Goal: Task Accomplishment & Management: Complete application form

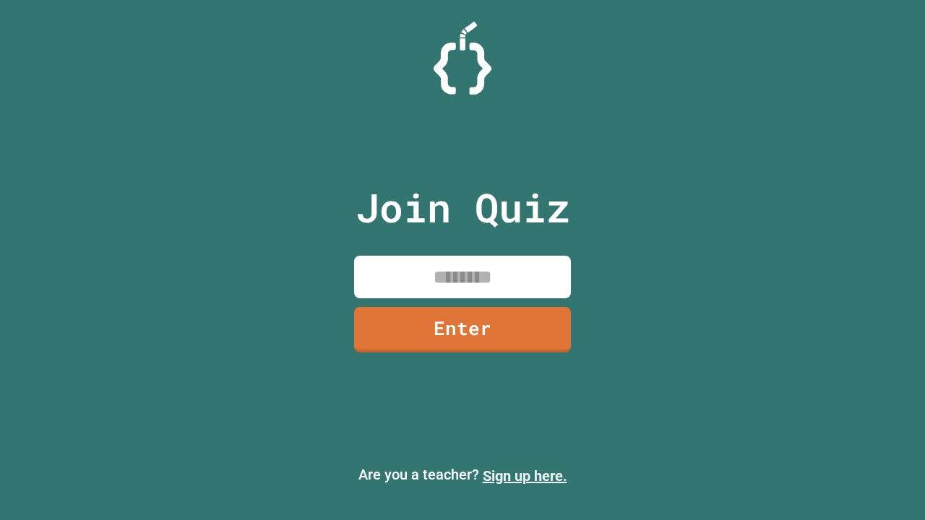
click at [524, 476] on link "Sign up here." at bounding box center [525, 475] width 85 height 17
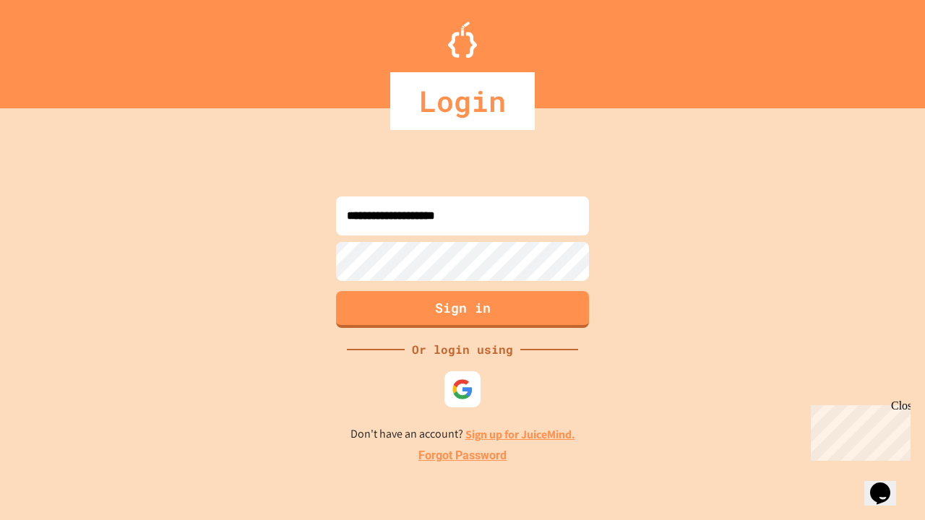
type input "**********"
